Goal: Complete application form

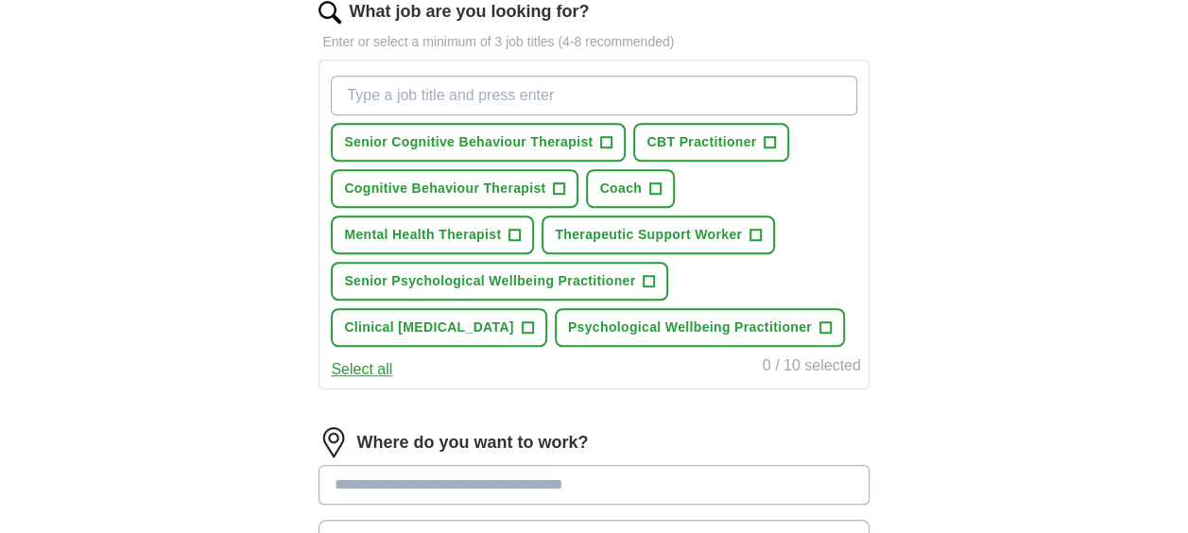
scroll to position [640, 0]
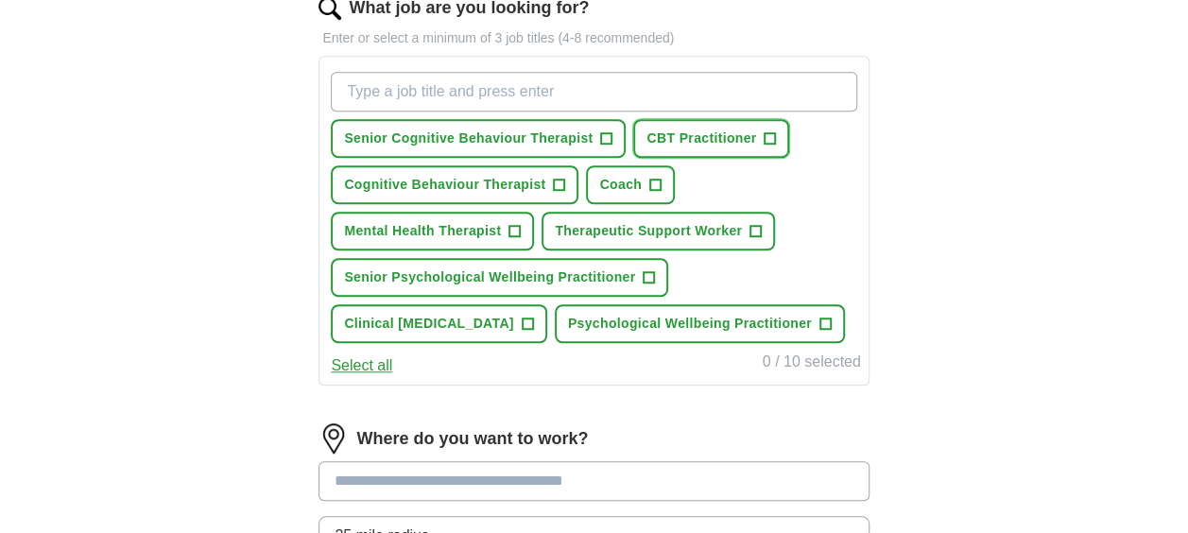
click at [722, 143] on span "CBT Practitioner" at bounding box center [701, 139] width 110 height 20
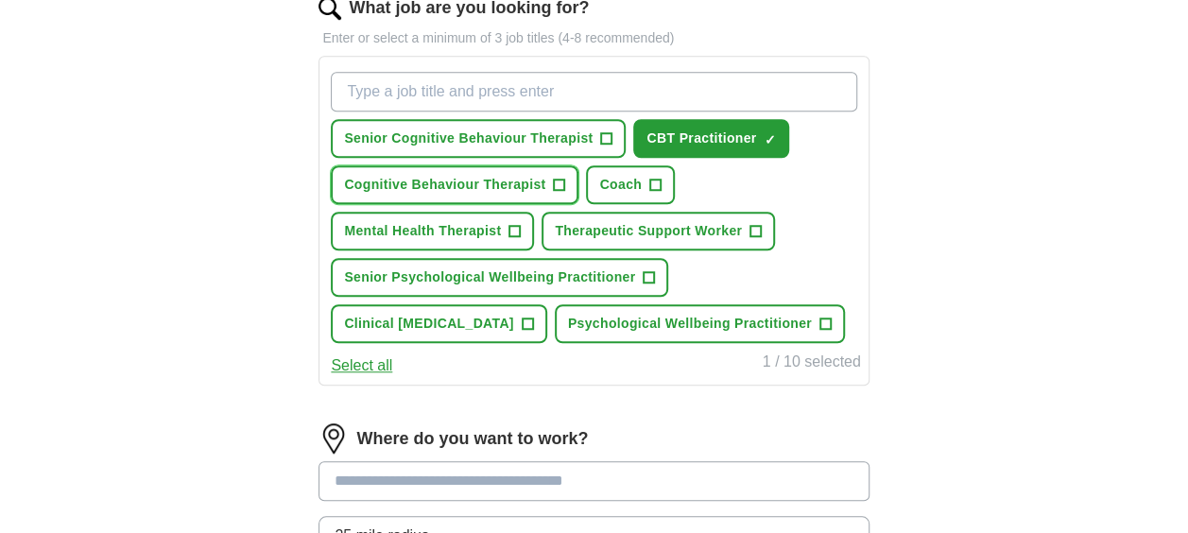
click at [567, 185] on button "Cognitive Behaviour Therapist +" at bounding box center [455, 184] width 248 height 39
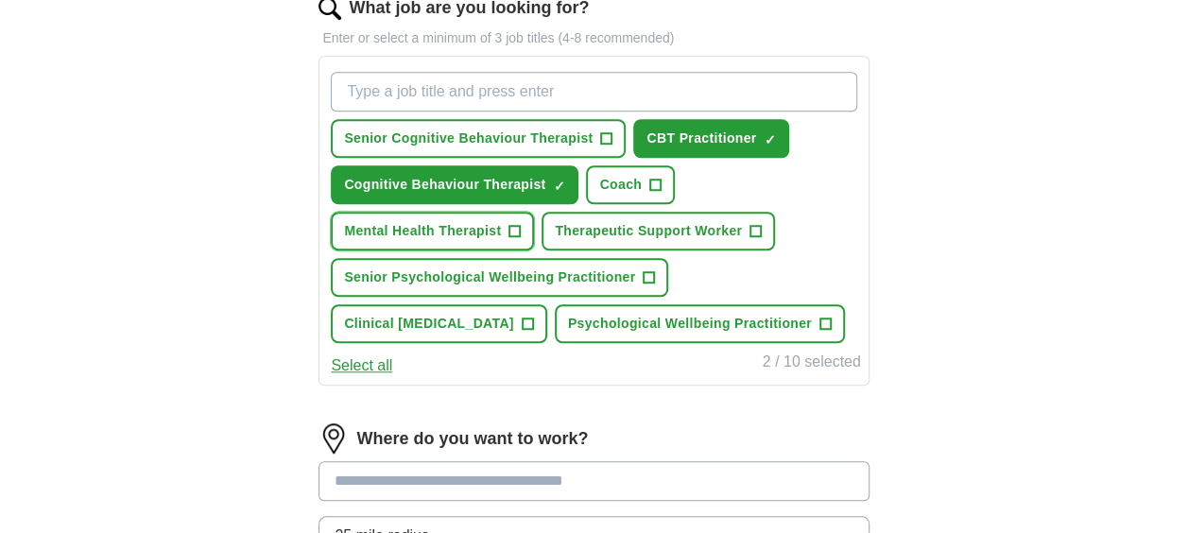
click at [513, 234] on span "+" at bounding box center [514, 231] width 11 height 15
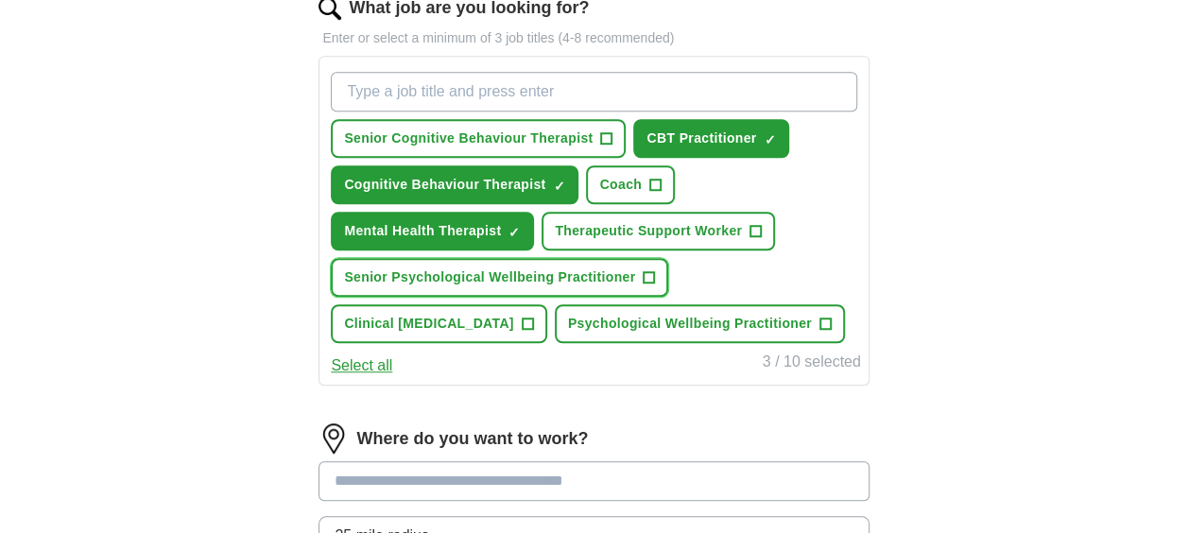
click at [565, 276] on span "Senior Psychological Wellbeing Practitioner" at bounding box center [489, 277] width 291 height 20
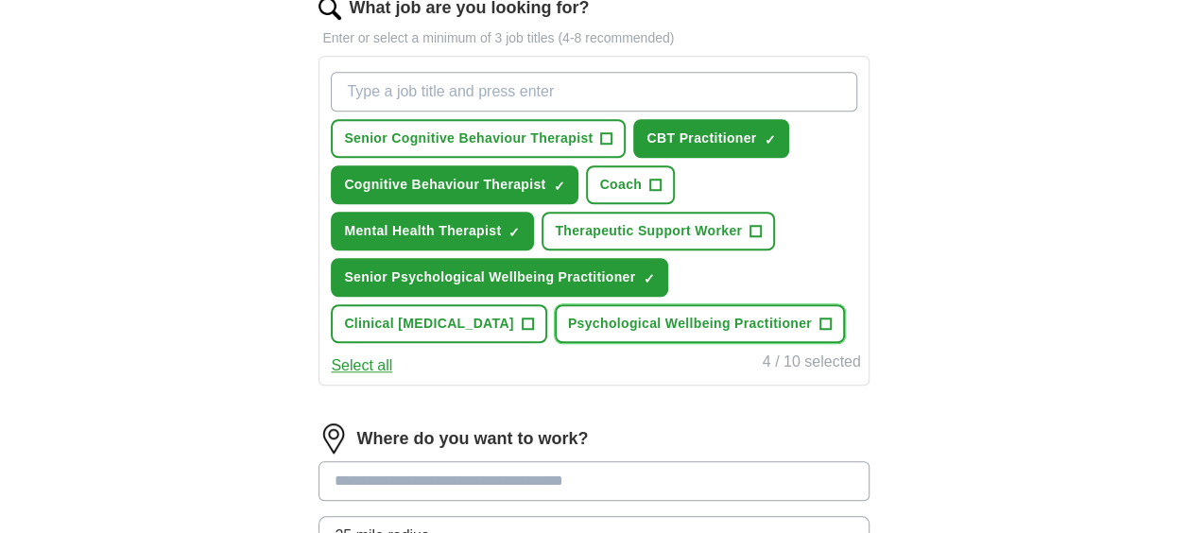
click at [612, 314] on span "Psychological Wellbeing Practitioner" at bounding box center [690, 324] width 244 height 20
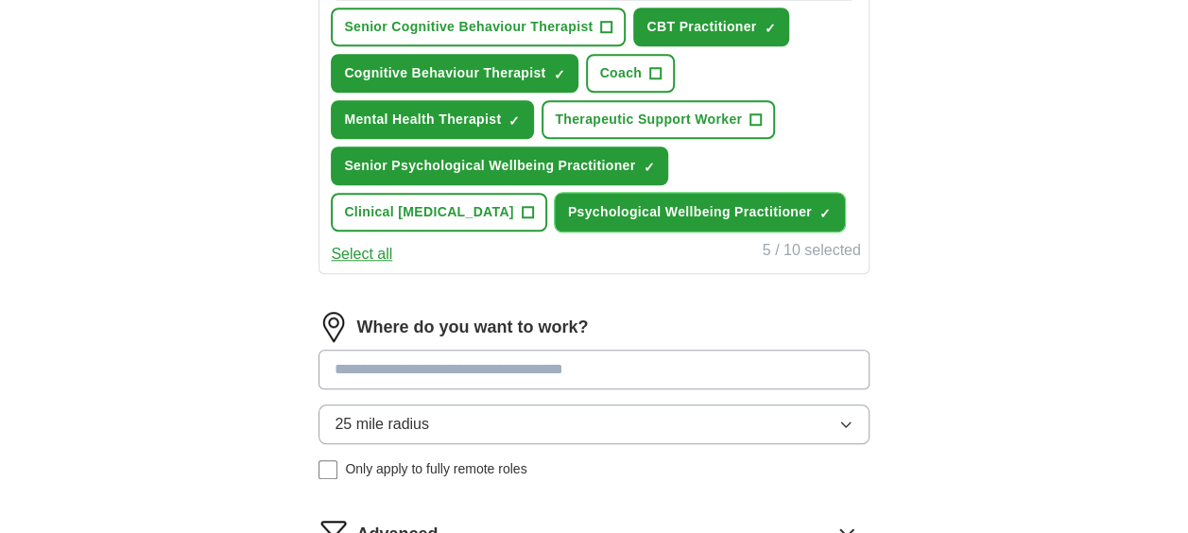
scroll to position [767, 0]
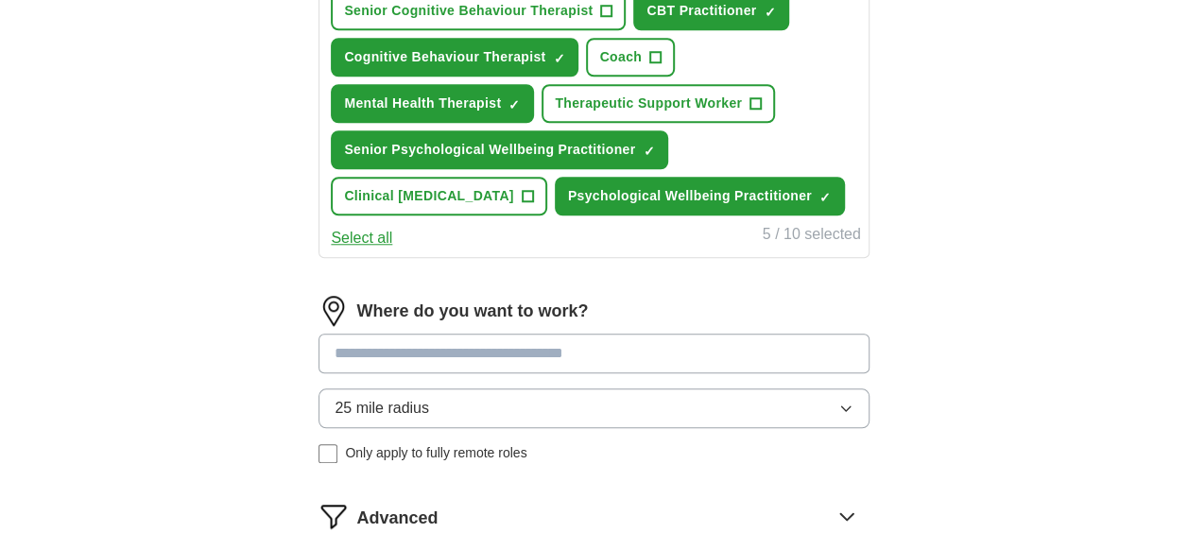
click at [456, 352] on input at bounding box center [593, 354] width 550 height 40
type input "******"
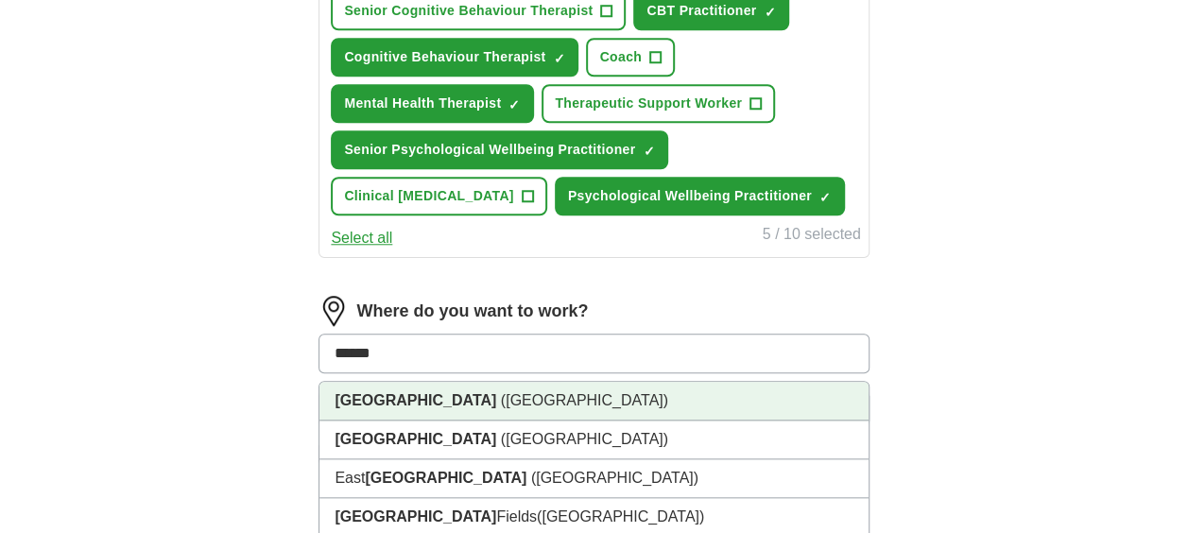
click at [454, 397] on li "[GEOGRAPHIC_DATA] ([GEOGRAPHIC_DATA])" at bounding box center [593, 401] width 548 height 39
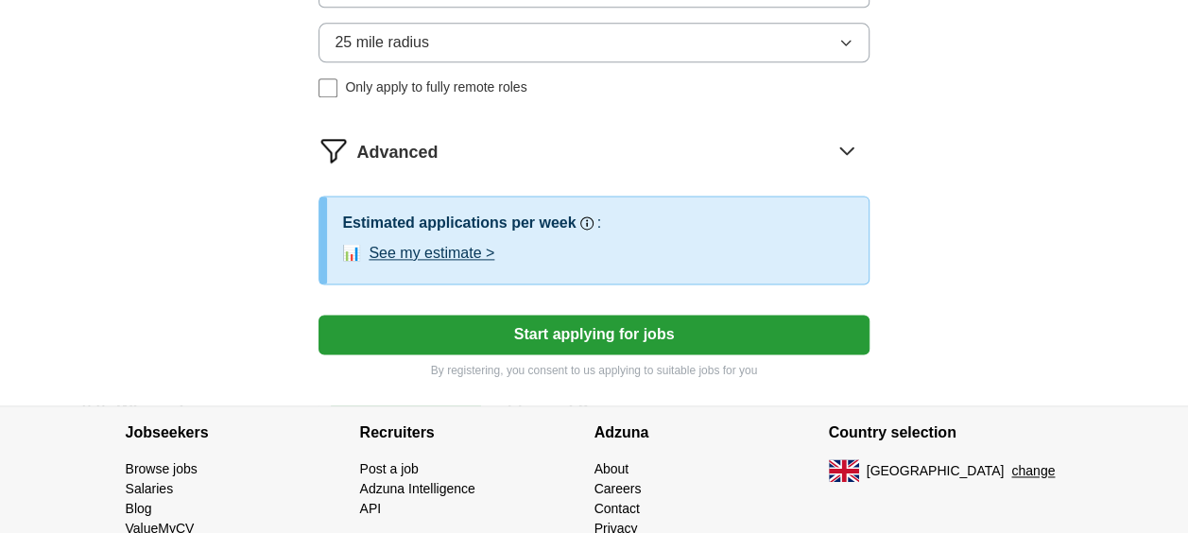
scroll to position [1151, 0]
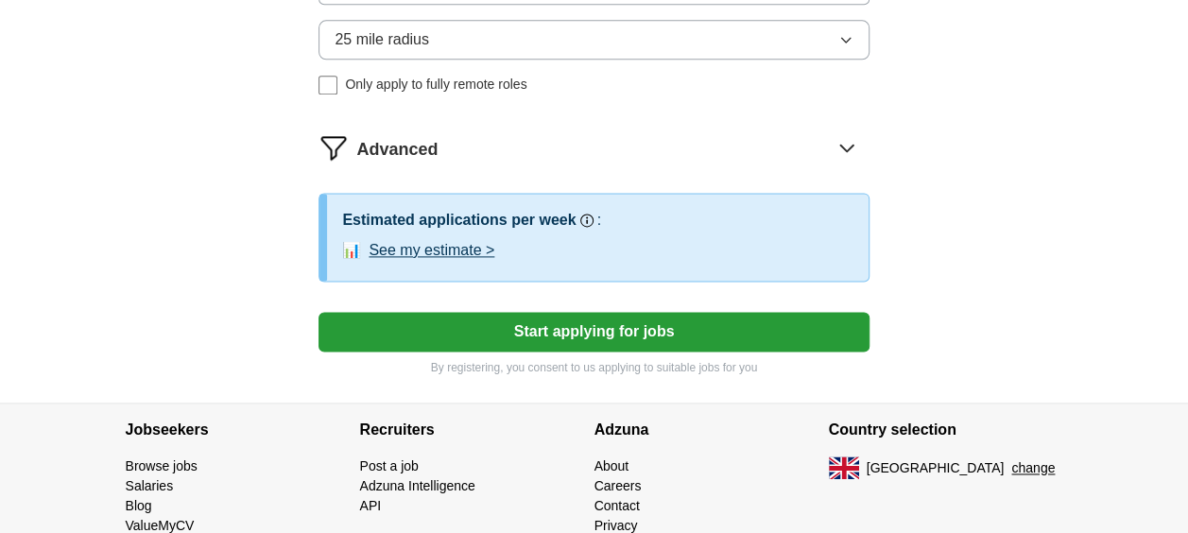
click at [474, 314] on button "Start applying for jobs" at bounding box center [593, 332] width 550 height 40
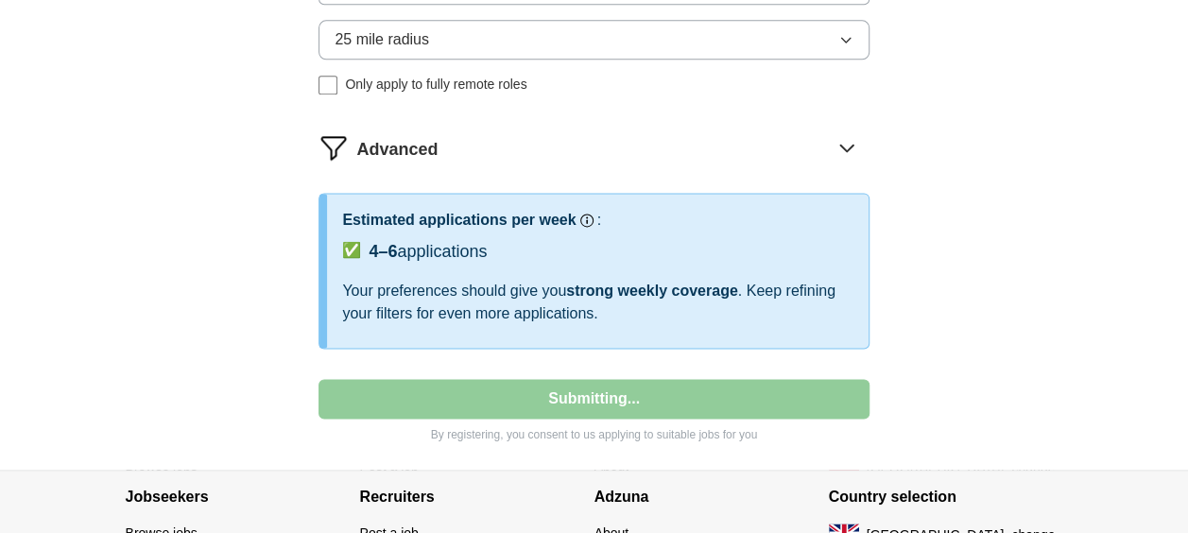
select select "**"
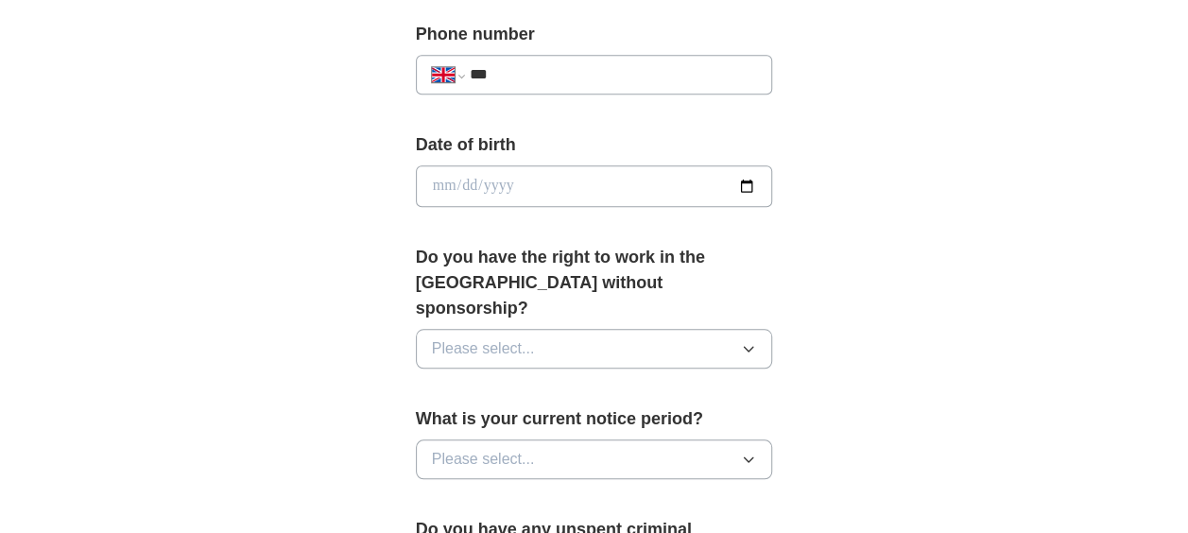
scroll to position [767, 0]
click at [472, 336] on span "Please select..." at bounding box center [483, 347] width 103 height 23
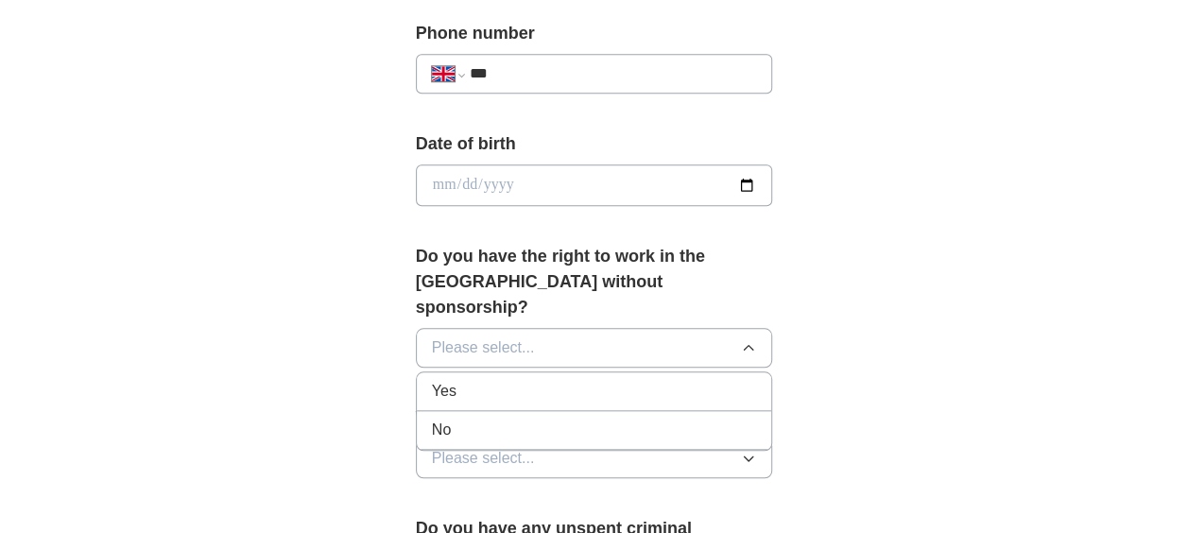
click at [483, 380] on div "Yes" at bounding box center [594, 391] width 325 height 23
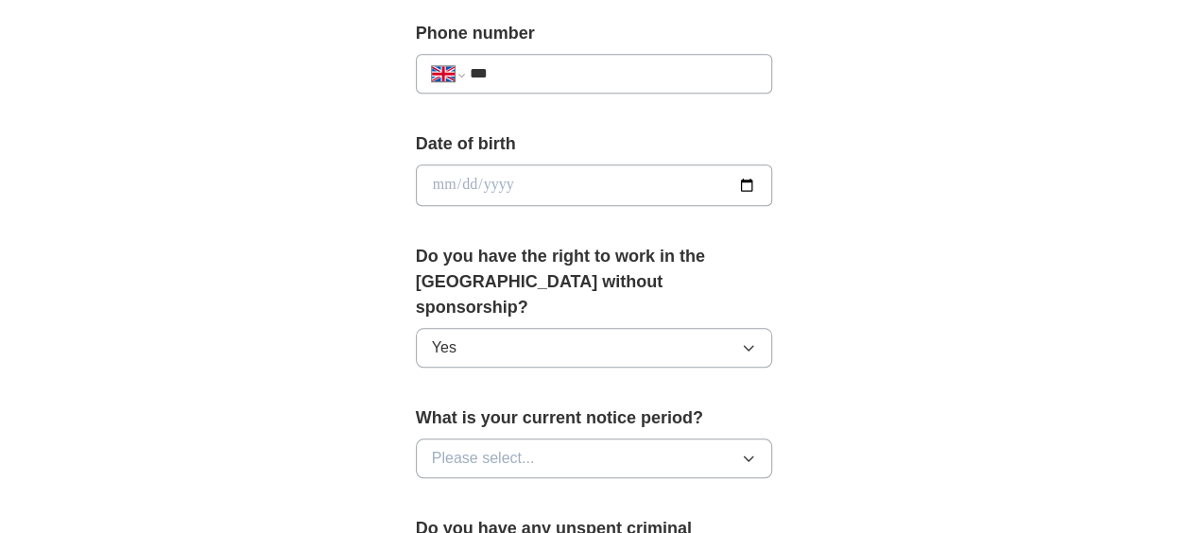
click at [507, 447] on span "Please select..." at bounding box center [483, 458] width 103 height 23
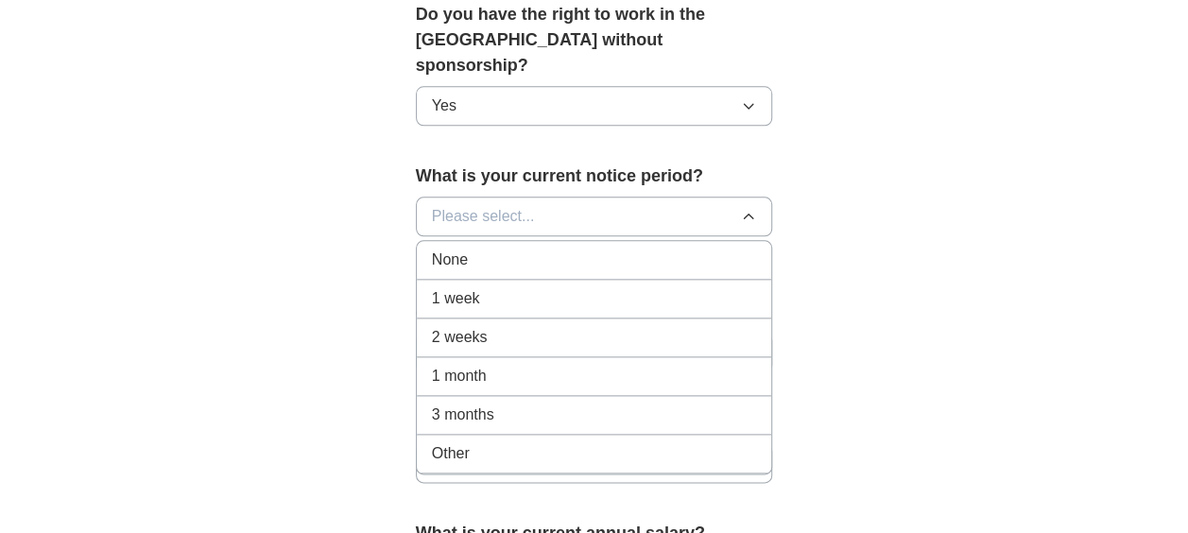
scroll to position [1010, 0]
click at [554, 240] on li "None" at bounding box center [594, 259] width 355 height 39
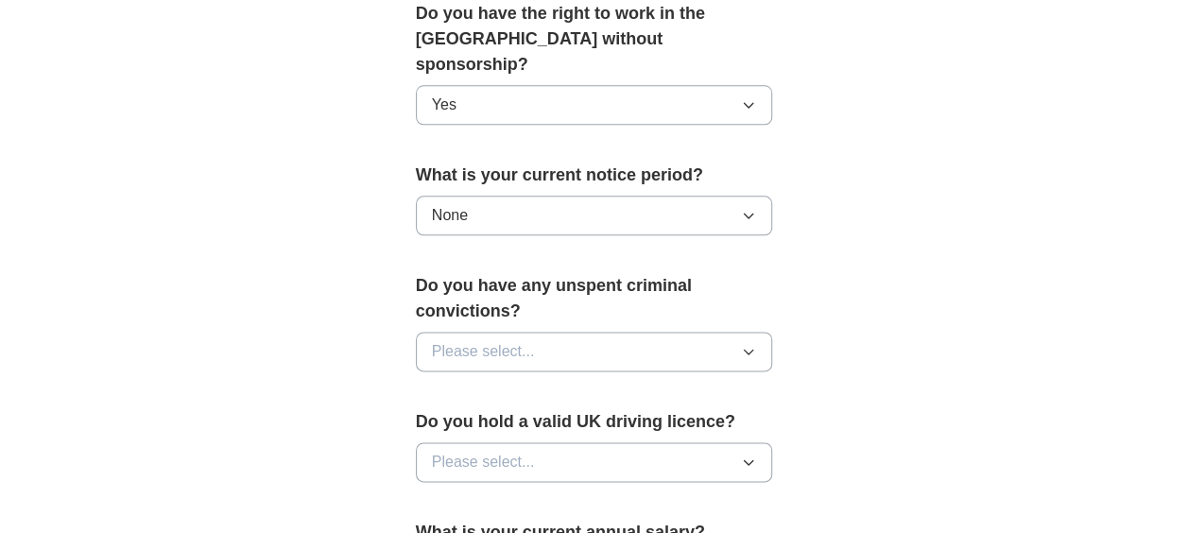
scroll to position [1061, 0]
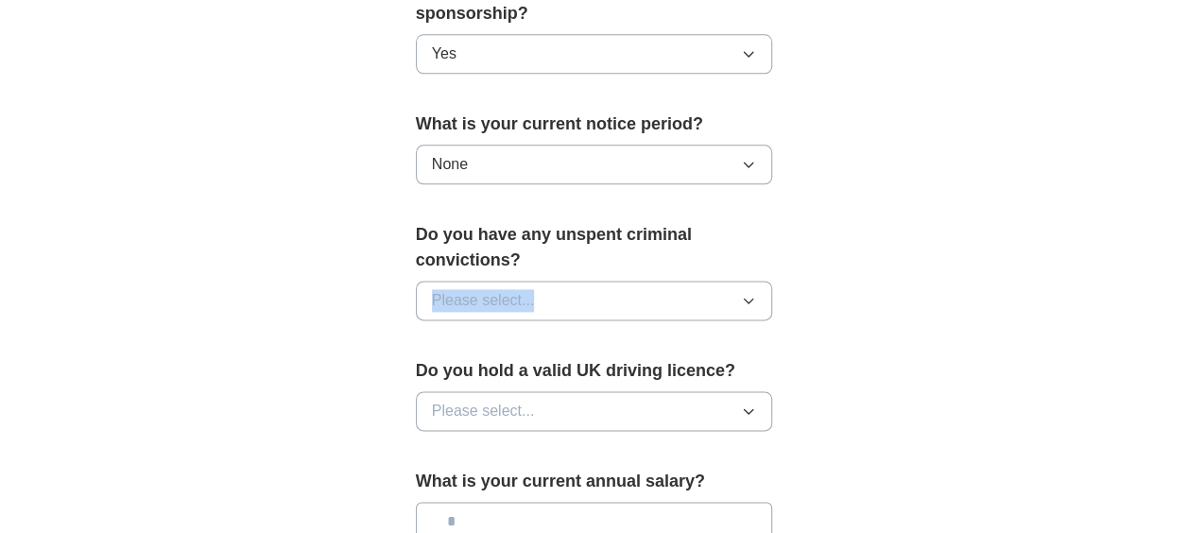
drag, startPoint x: 557, startPoint y: 241, endPoint x: 544, endPoint y: 264, distance: 25.8
click at [544, 264] on div "Do you have any unspent criminal convictions? Please select..." at bounding box center [594, 278] width 357 height 113
click at [544, 281] on button "Please select..." at bounding box center [594, 301] width 357 height 40
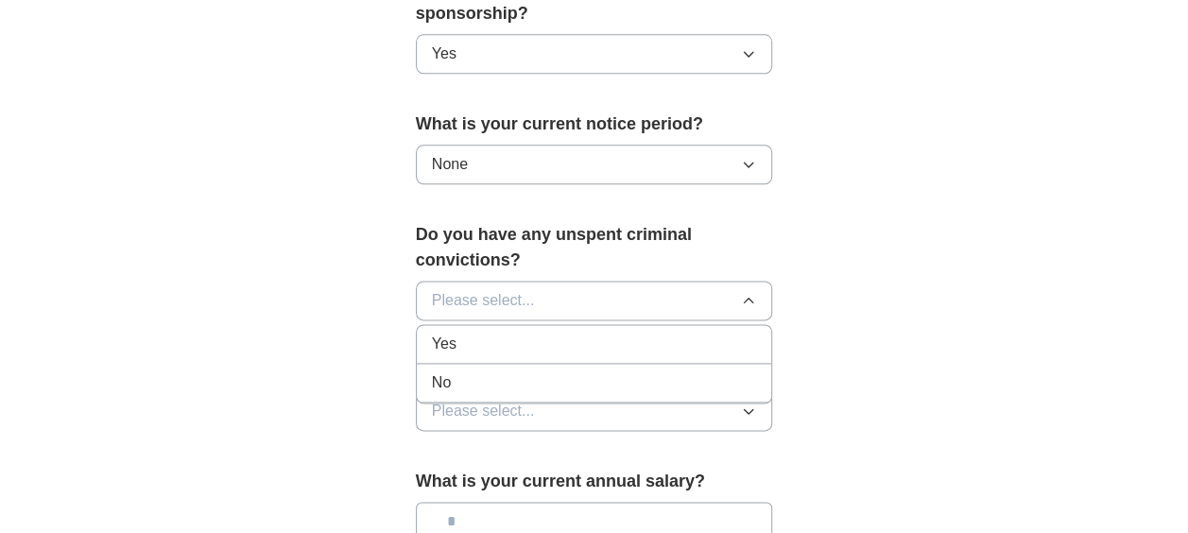
click at [513, 371] on div "No" at bounding box center [594, 382] width 325 height 23
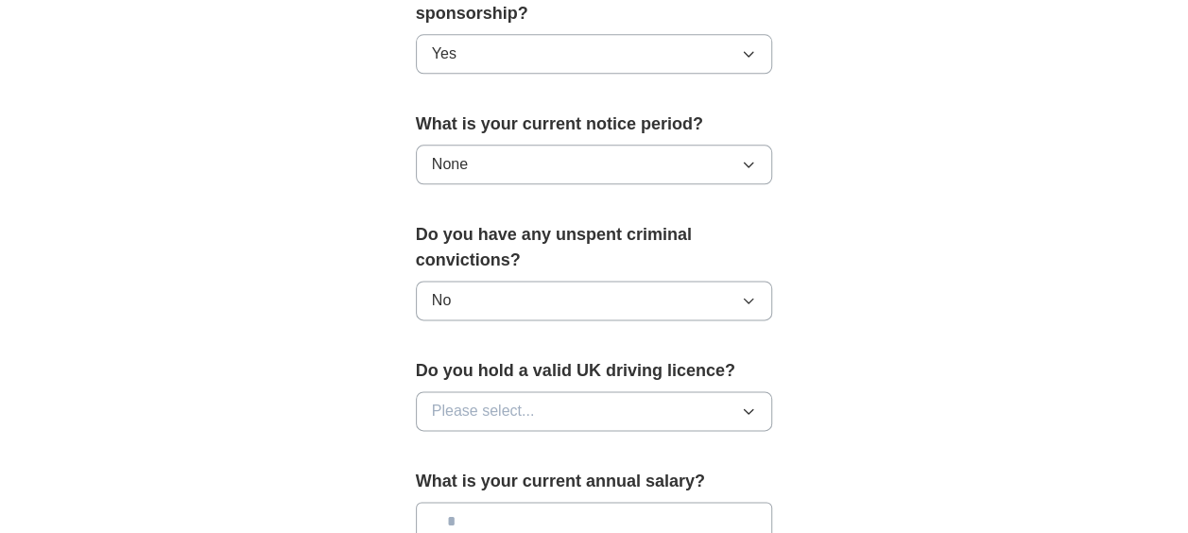
click at [501, 393] on button "Please select..." at bounding box center [594, 411] width 357 height 40
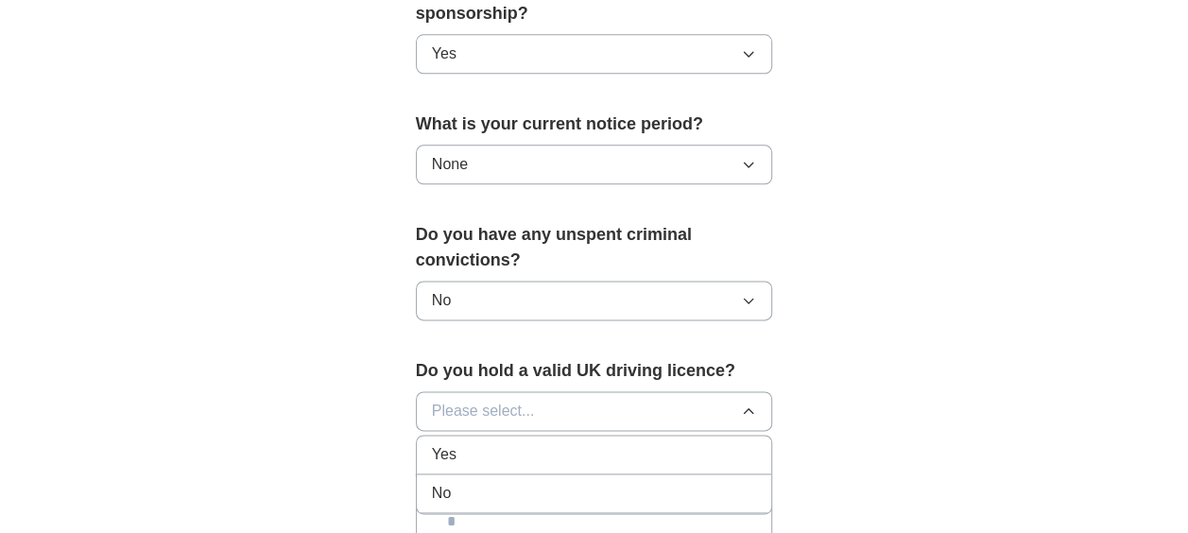
click at [487, 482] on div "No" at bounding box center [594, 493] width 325 height 23
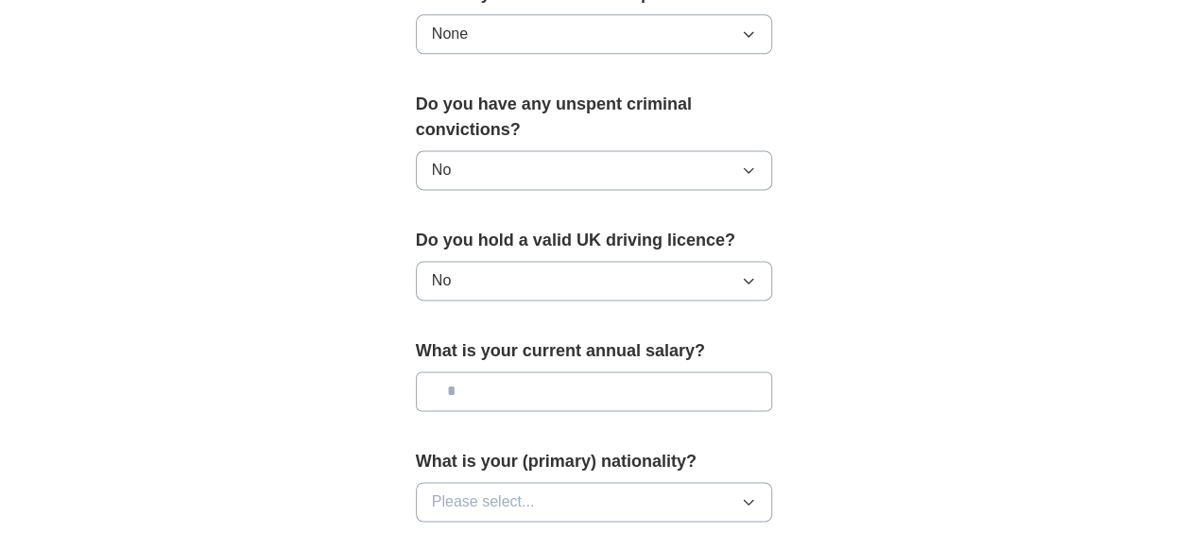
scroll to position [1195, 0]
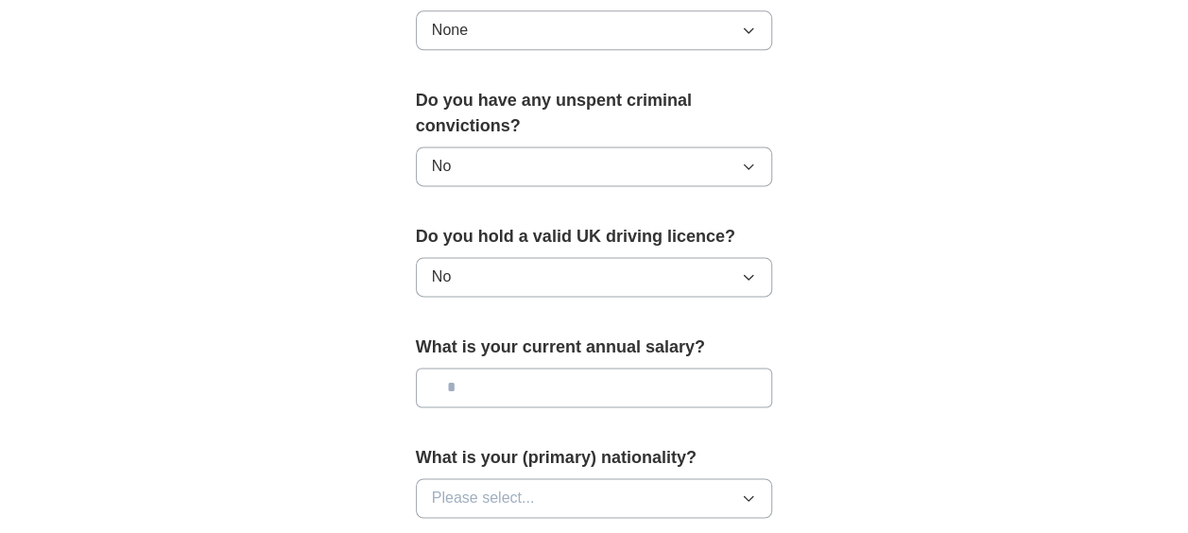
click at [525, 368] on input "text" at bounding box center [594, 388] width 357 height 40
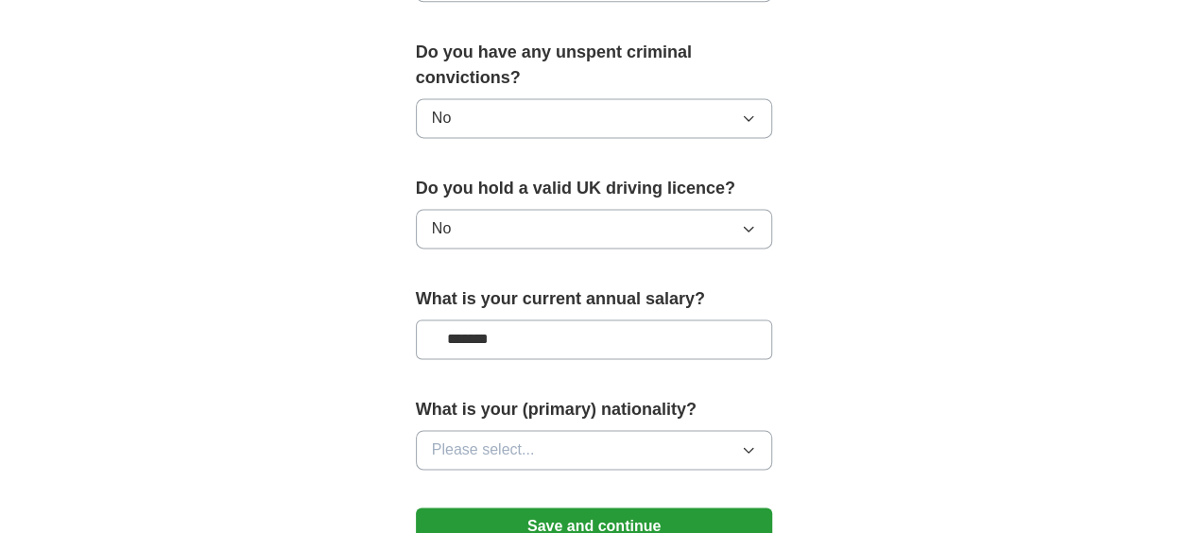
scroll to position [1244, 0]
type input "*******"
click at [593, 429] on button "Please select..." at bounding box center [594, 449] width 357 height 40
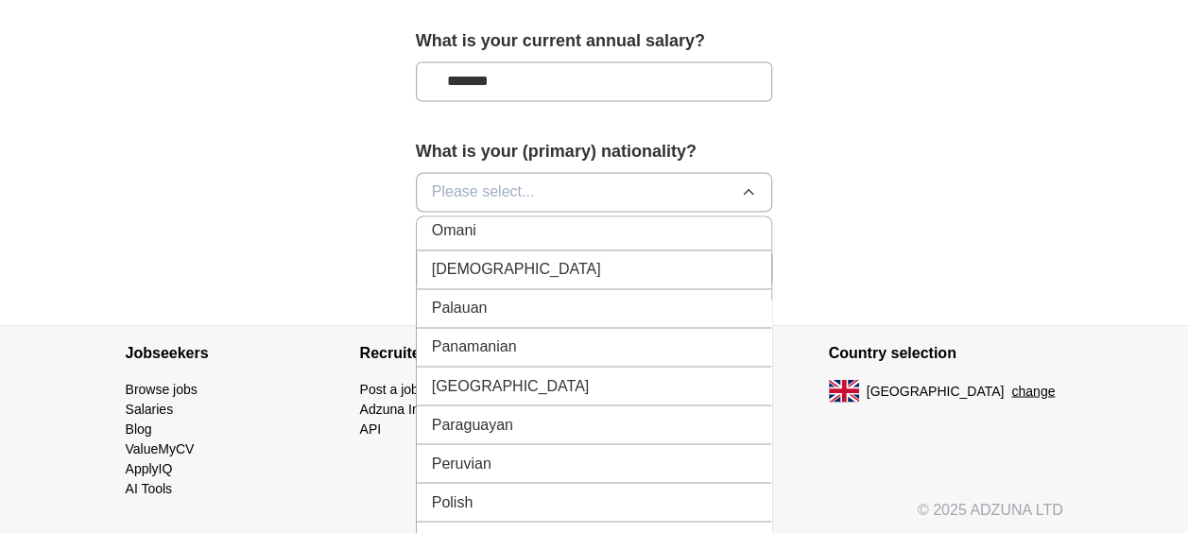
scroll to position [5275, 0]
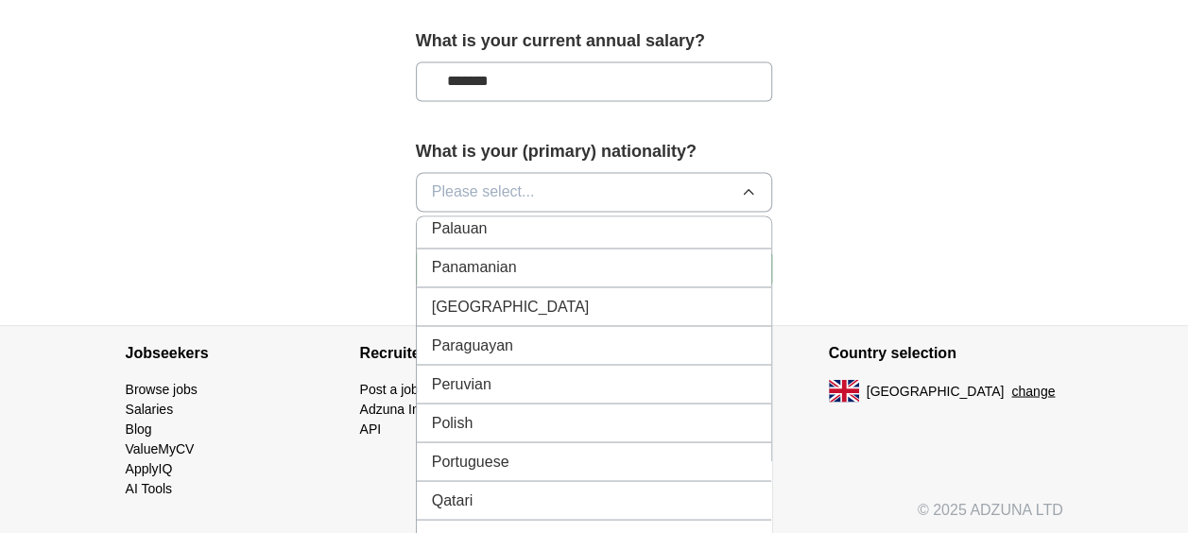
click at [593, 450] on div "Portuguese" at bounding box center [594, 461] width 325 height 23
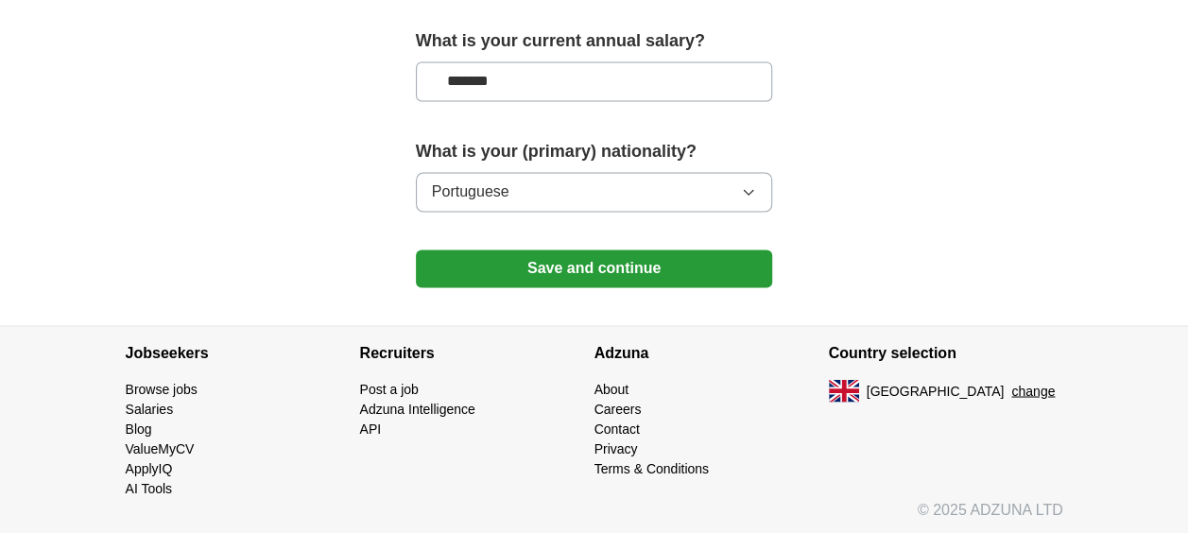
scroll to position [1470, 0]
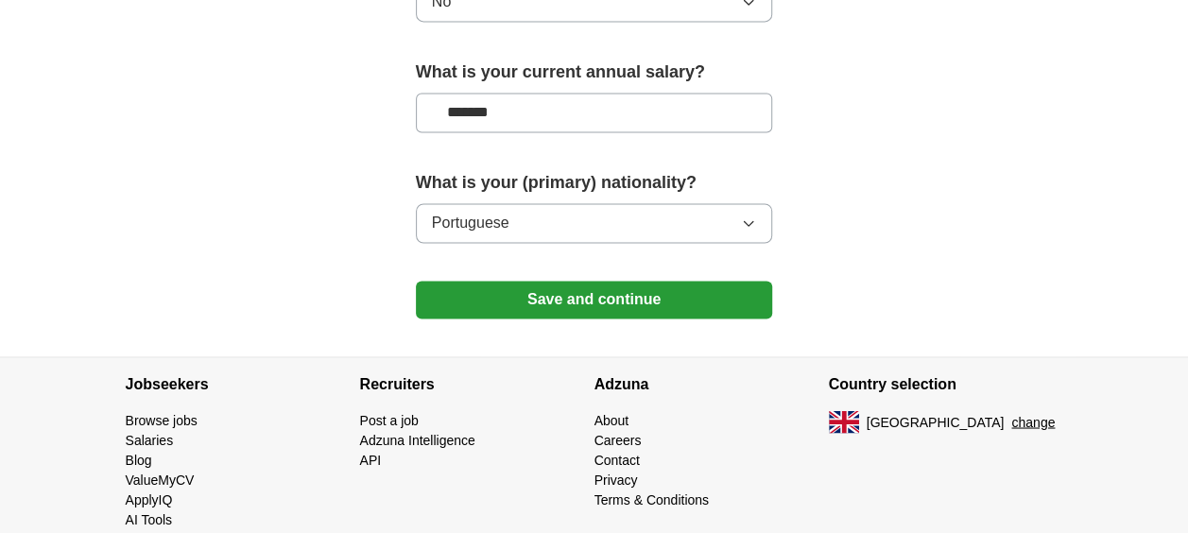
drag, startPoint x: 599, startPoint y: 244, endPoint x: 586, endPoint y: 266, distance: 25.4
click at [586, 281] on button "Save and continue" at bounding box center [594, 300] width 357 height 38
